Goal: Information Seeking & Learning: Learn about a topic

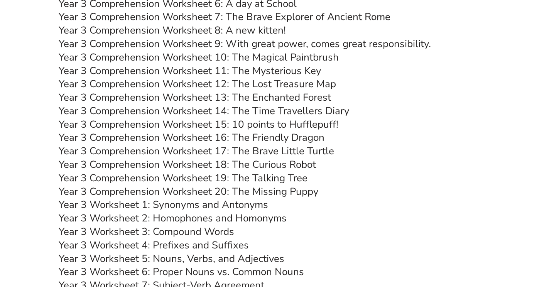
click at [224, 40] on link "Year 3 Comprehension Worksheet 9: With great power, comes great responsibility." at bounding box center [245, 43] width 372 height 13
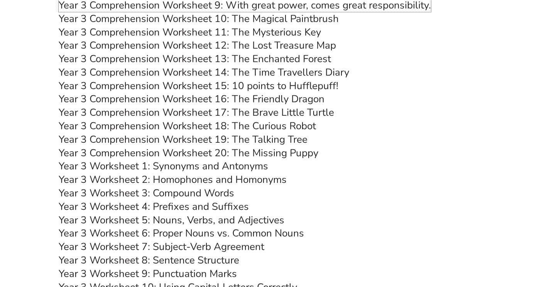
scroll to position [2352, 0]
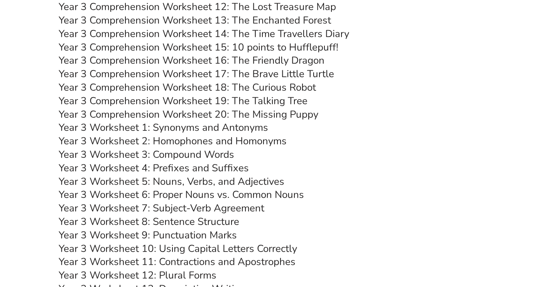
click at [175, 156] on link "Year 3 Worksheet 3: Compound Words" at bounding box center [146, 154] width 175 height 13
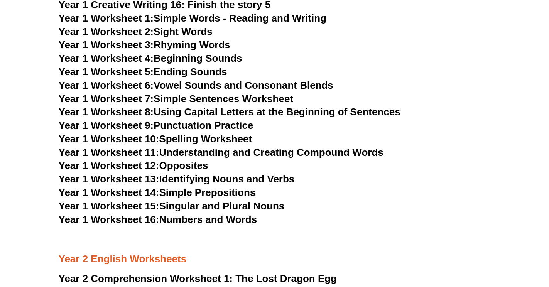
scroll to position [1311, 0]
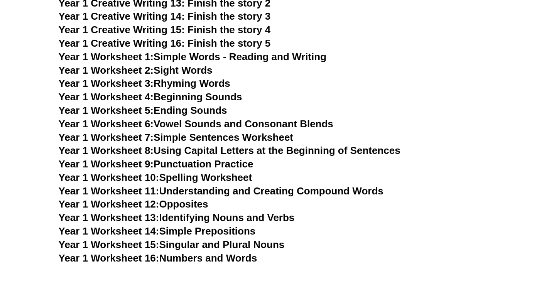
click at [189, 73] on link "Year 1 Worksheet 2: Sight Words" at bounding box center [136, 70] width 154 height 12
click at [195, 85] on link "Year 1 Worksheet 3: Rhyming Words" at bounding box center [145, 83] width 172 height 12
click at [184, 98] on link "Year 1 Worksheet 4: Beginning Sounds" at bounding box center [151, 97] width 184 height 12
click at [173, 111] on link "Year 1 Worksheet 5: Ending Sounds" at bounding box center [143, 110] width 168 height 12
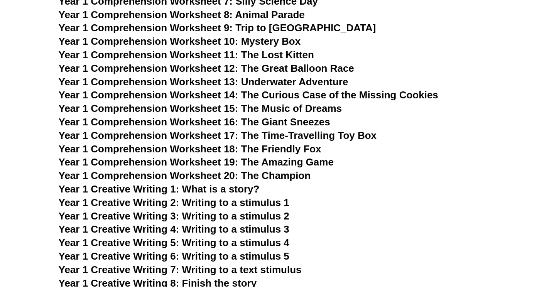
scroll to position [810, 0]
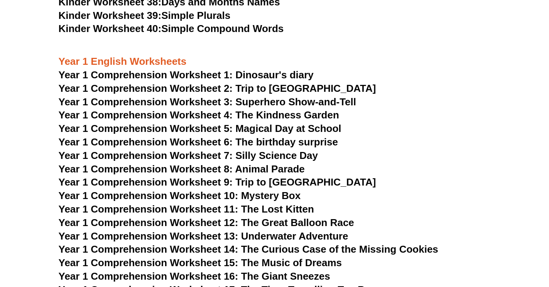
click at [170, 130] on span "Year 1 Comprehension Worksheet 5: Magical Day at School" at bounding box center [200, 129] width 283 height 12
